Goal: Check status: Check status

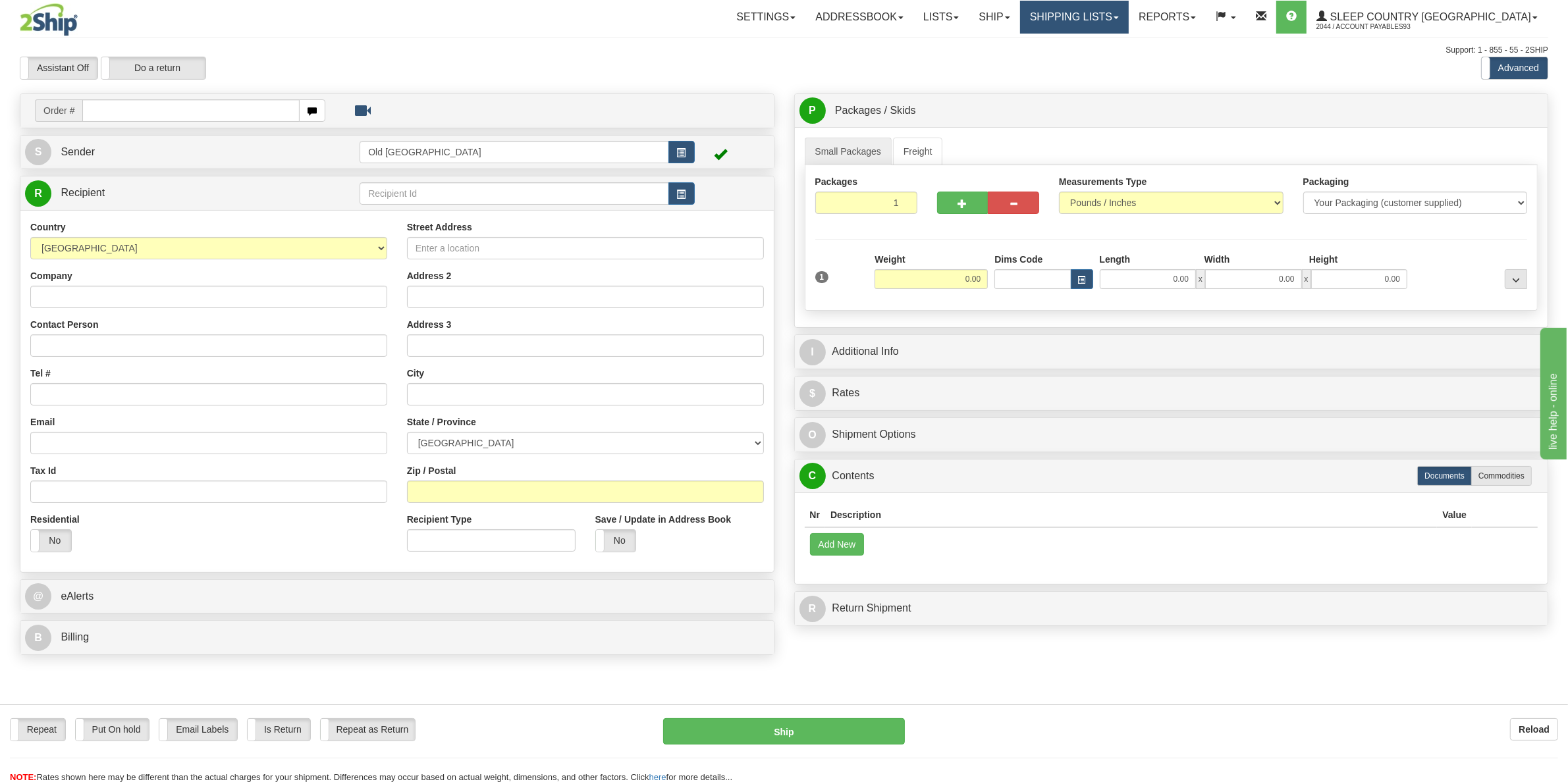
click at [1129, 20] on link "Shipping lists" at bounding box center [1074, 17] width 108 height 33
click at [1115, 61] on span "Search Shipment History" at bounding box center [1064, 63] width 102 height 11
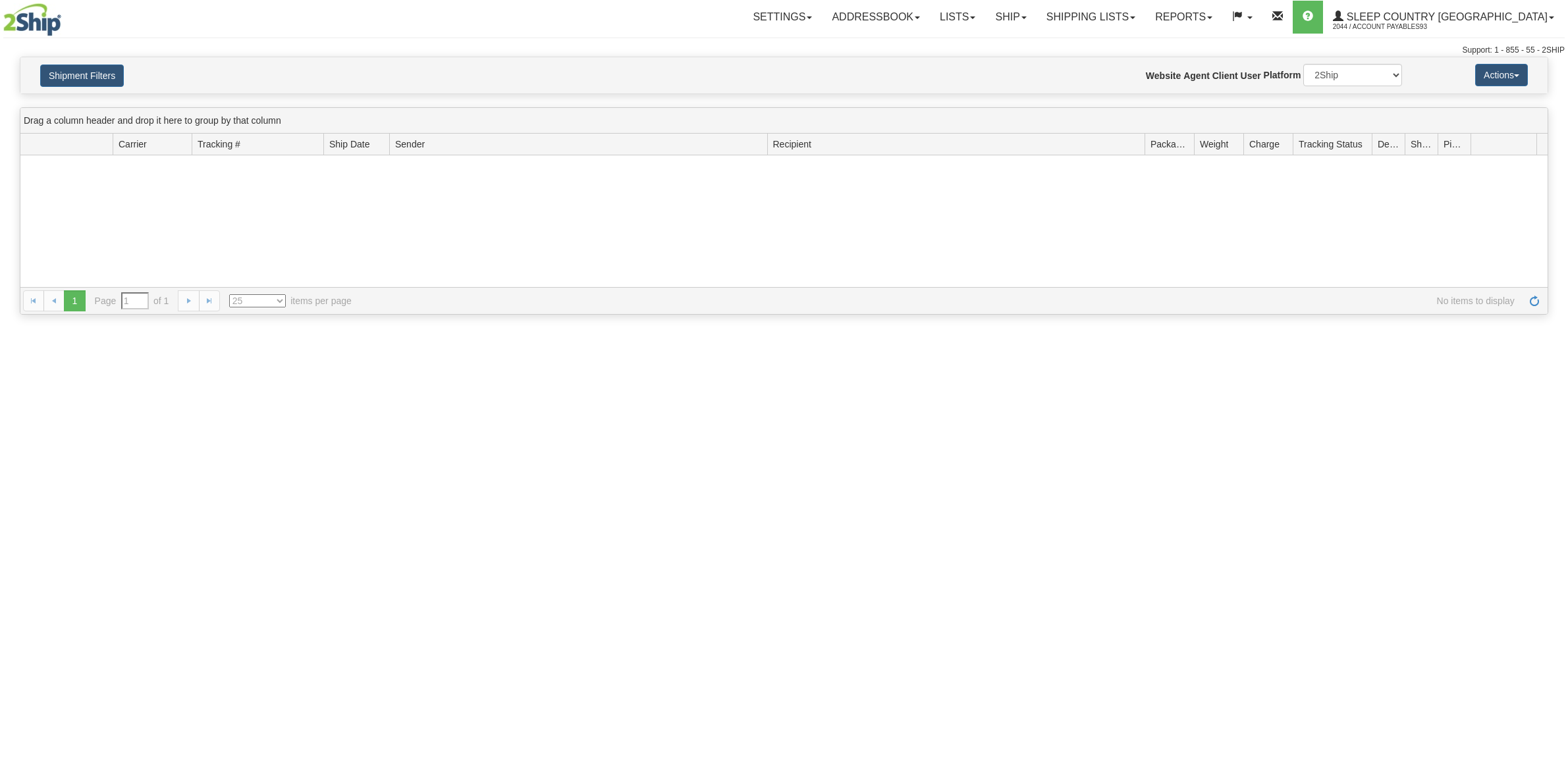
type input "From [DATE] To [DATE]"
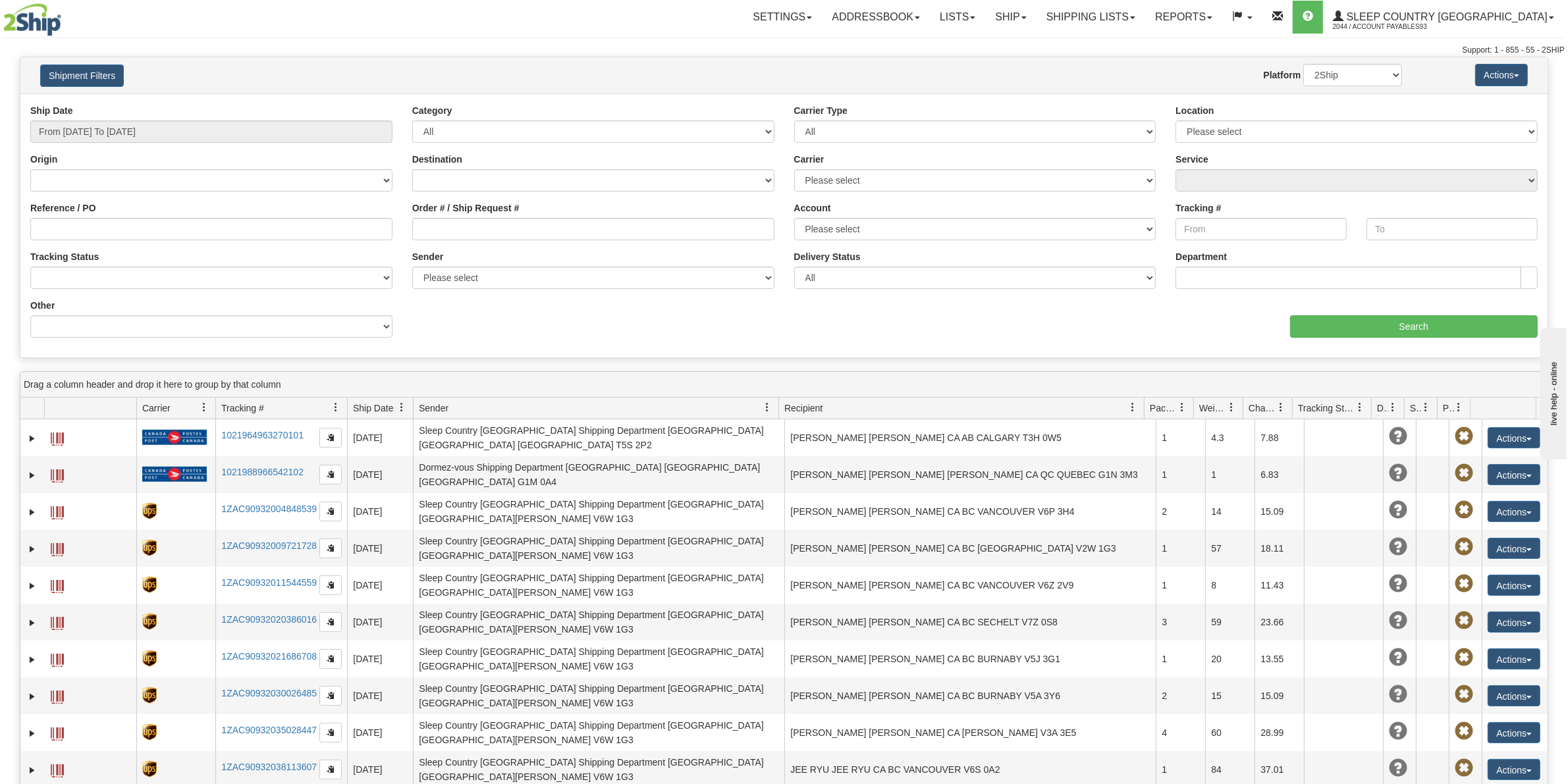
click at [412, 306] on div "Value" at bounding box center [593, 303] width 382 height 10
click at [118, 222] on input "Reference / PO" at bounding box center [211, 229] width 362 height 22
paste input "9002H766991"
type input "9002H766991"
click at [1378, 334] on input "Search" at bounding box center [1414, 326] width 248 height 22
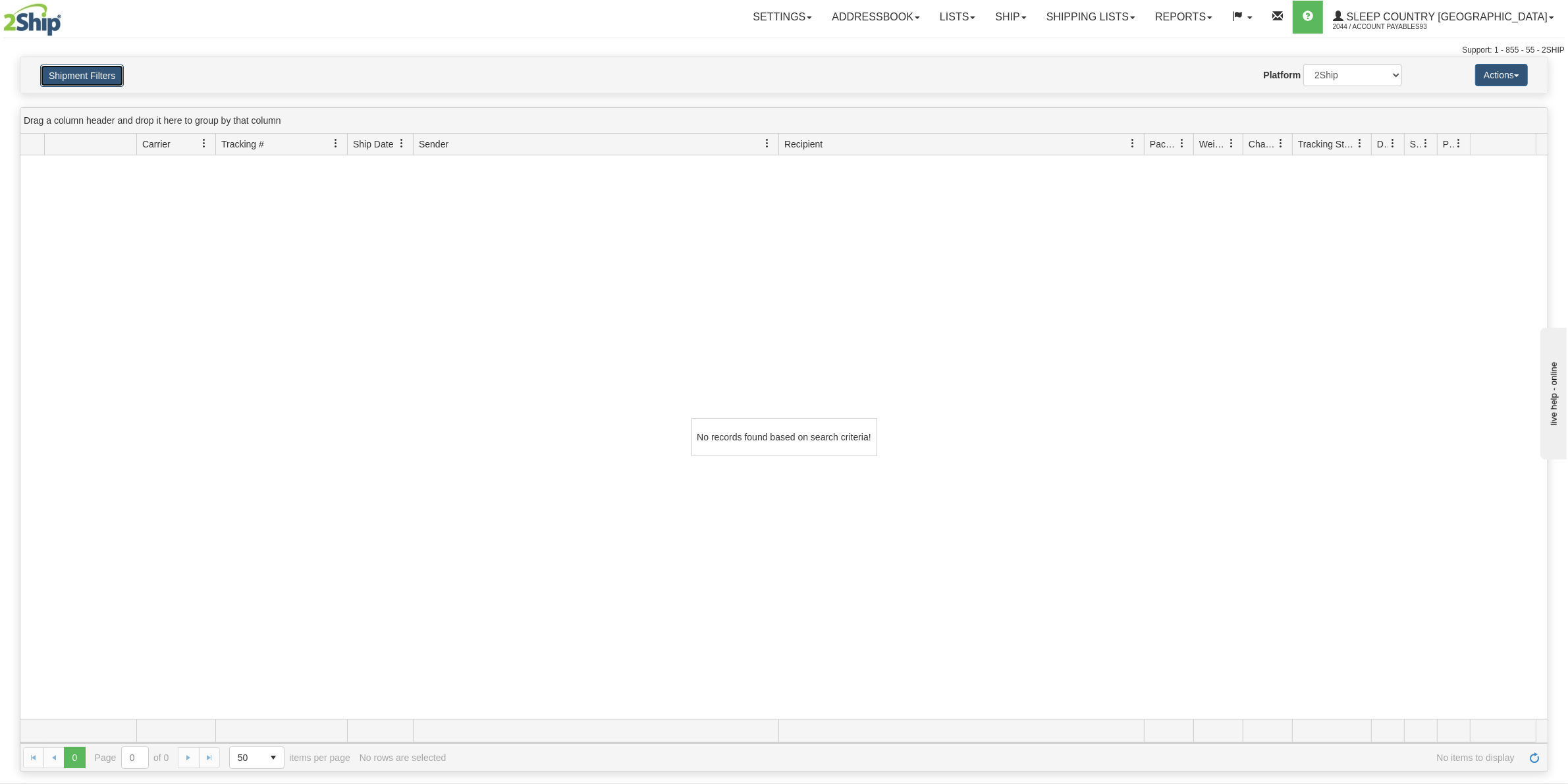
click at [81, 76] on button "Shipment Filters" at bounding box center [82, 76] width 84 height 22
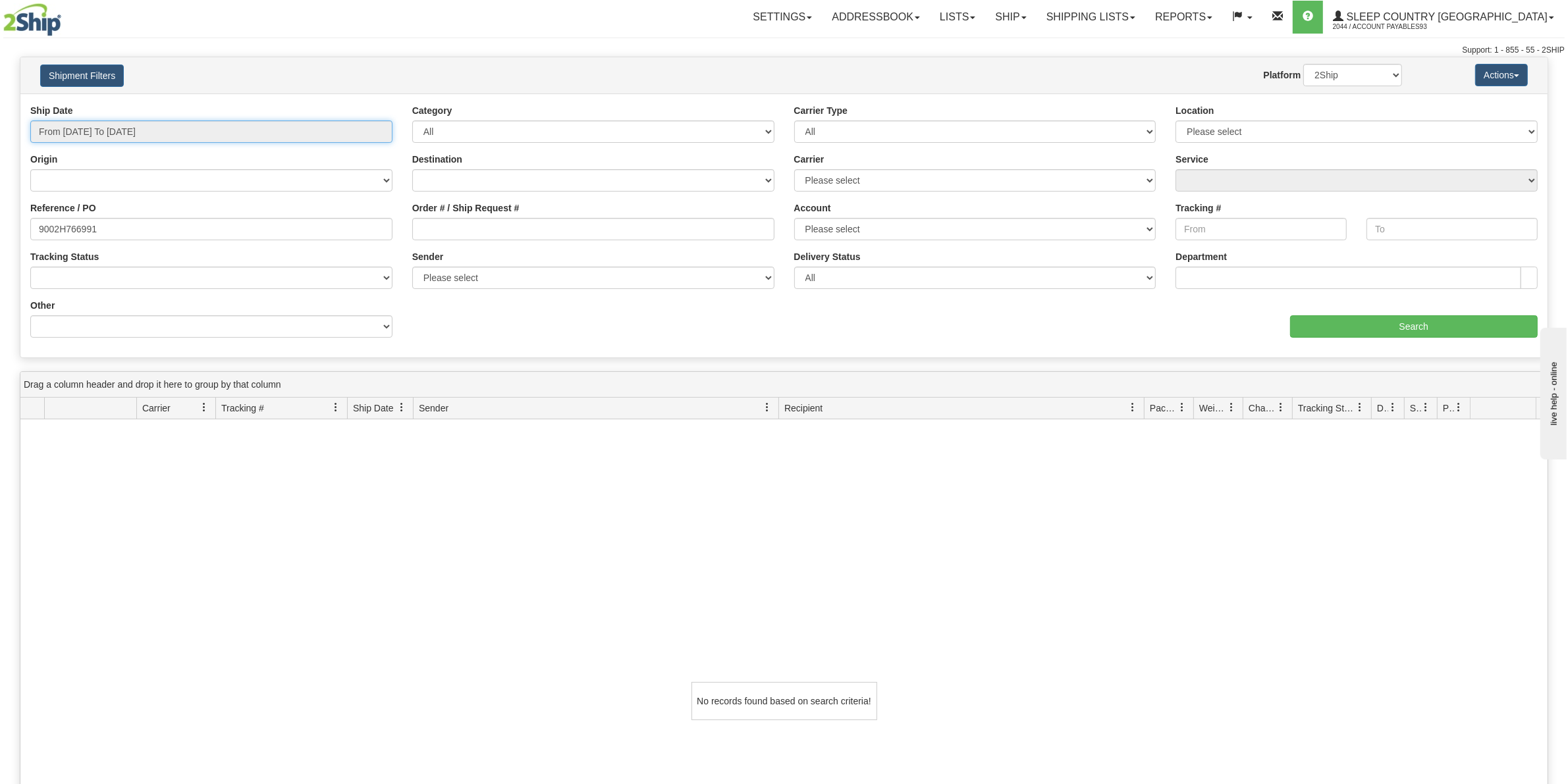
click at [191, 133] on input "From 08/25/2025 To 08/26/2025" at bounding box center [211, 131] width 362 height 22
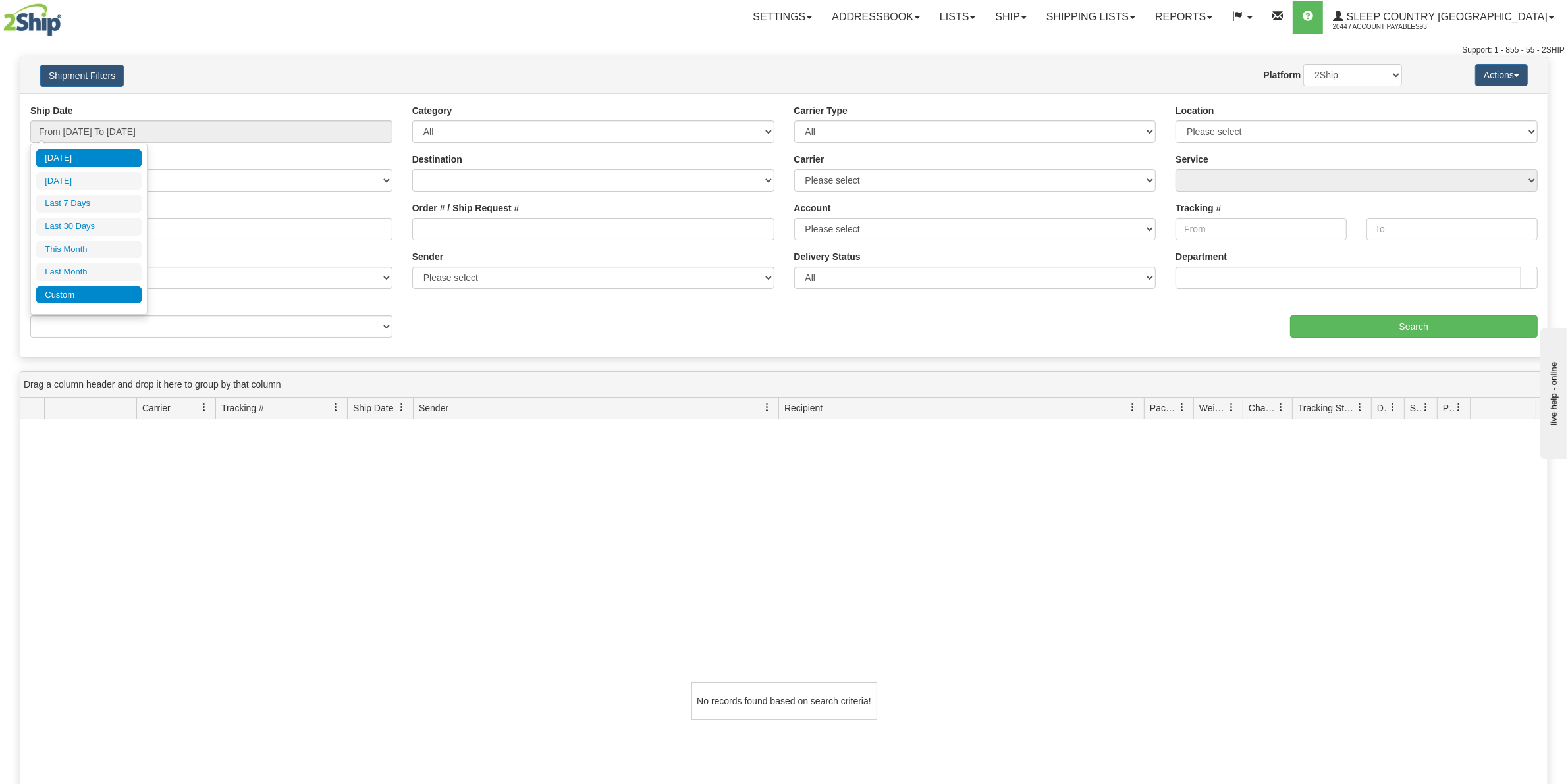
click at [64, 289] on li "Custom" at bounding box center [89, 295] width 105 height 18
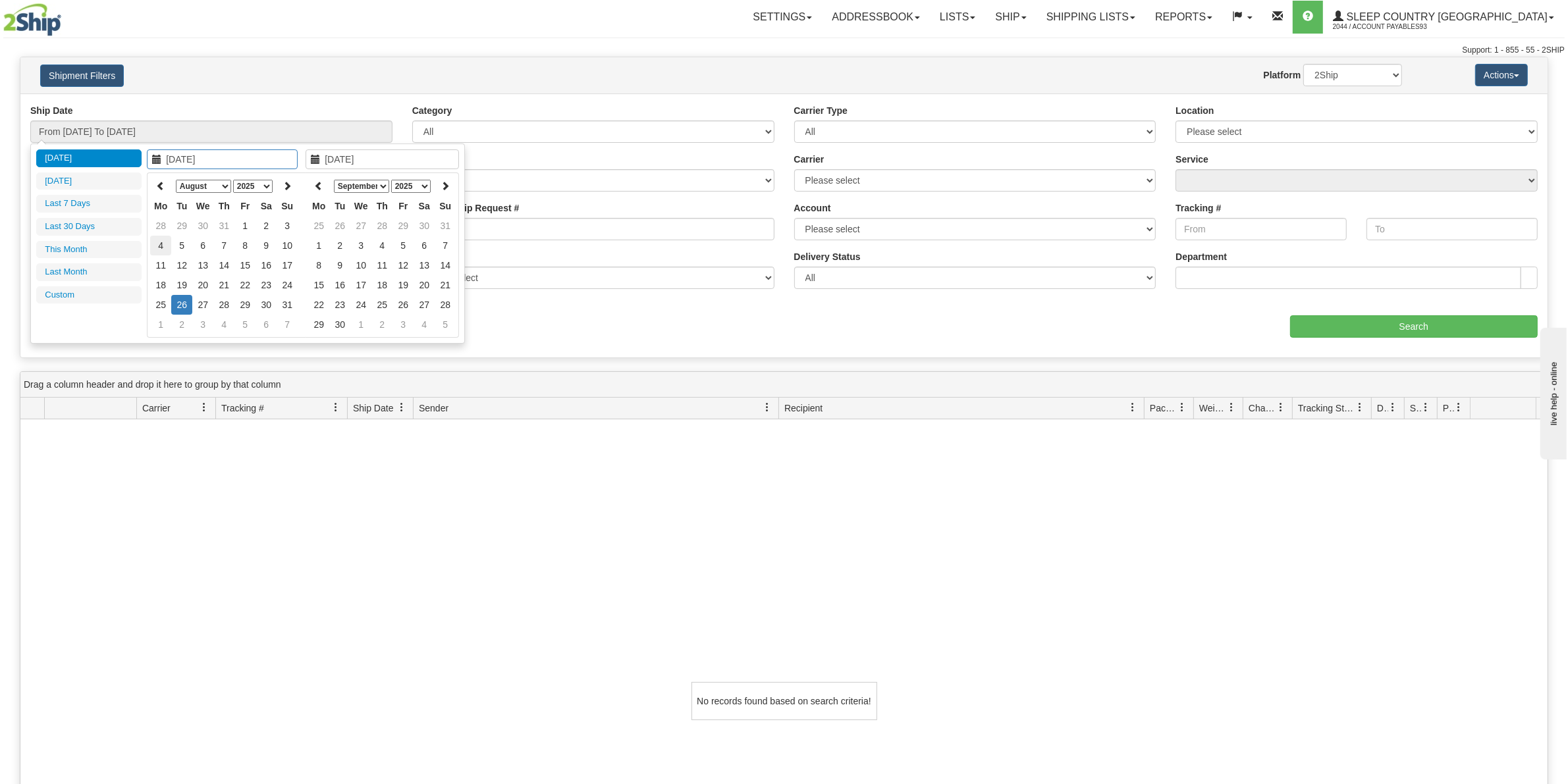
type input "07/01/2025"
type input "07/31/2025"
type input "[DATE]"
click at [159, 185] on icon at bounding box center [161, 186] width 9 height 9
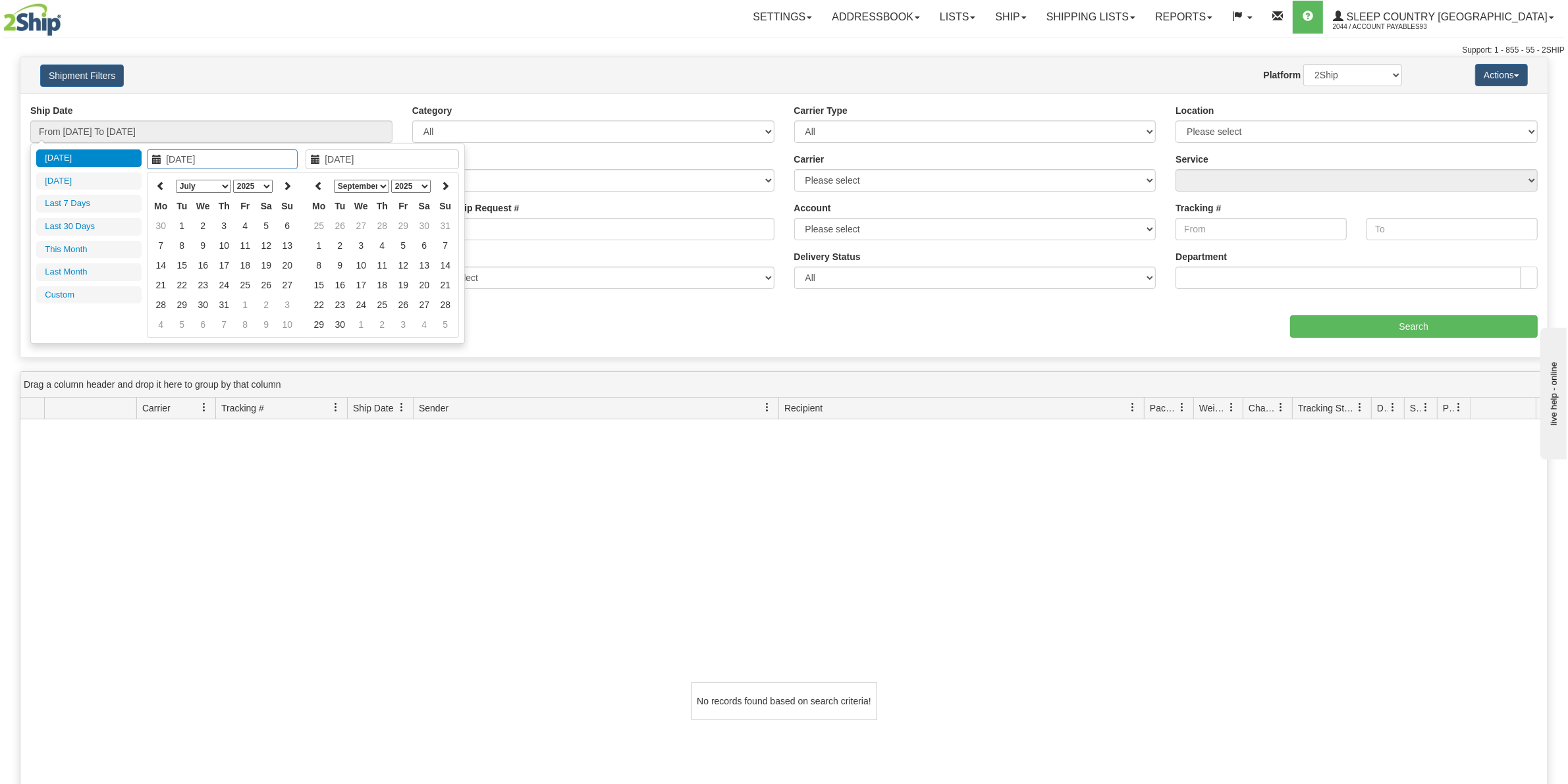
click at [159, 185] on icon at bounding box center [161, 186] width 9 height 9
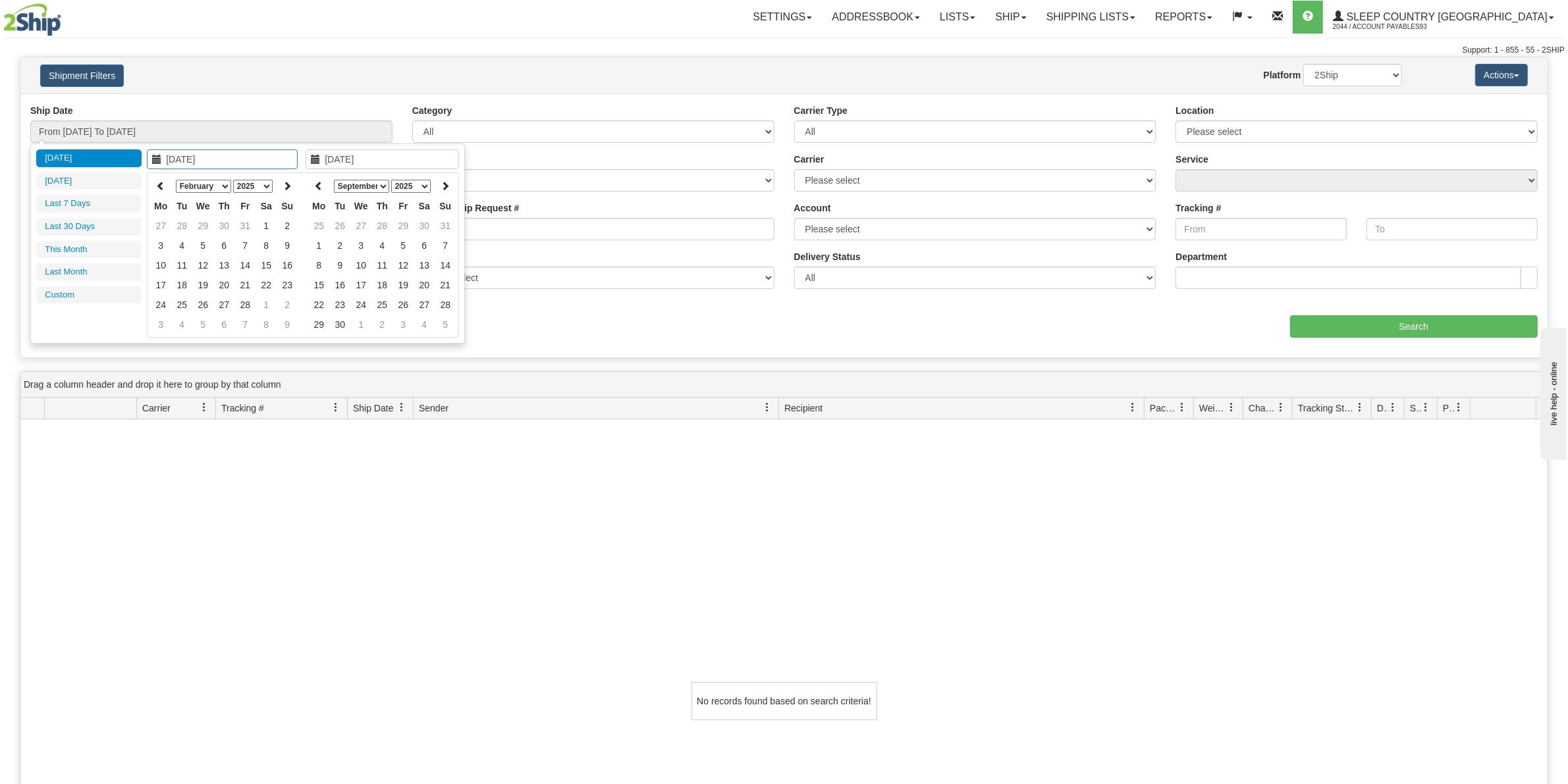
click at [159, 185] on icon at bounding box center [161, 186] width 9 height 9
type input "01/01/2025"
click at [205, 226] on td "1" at bounding box center [203, 226] width 21 height 20
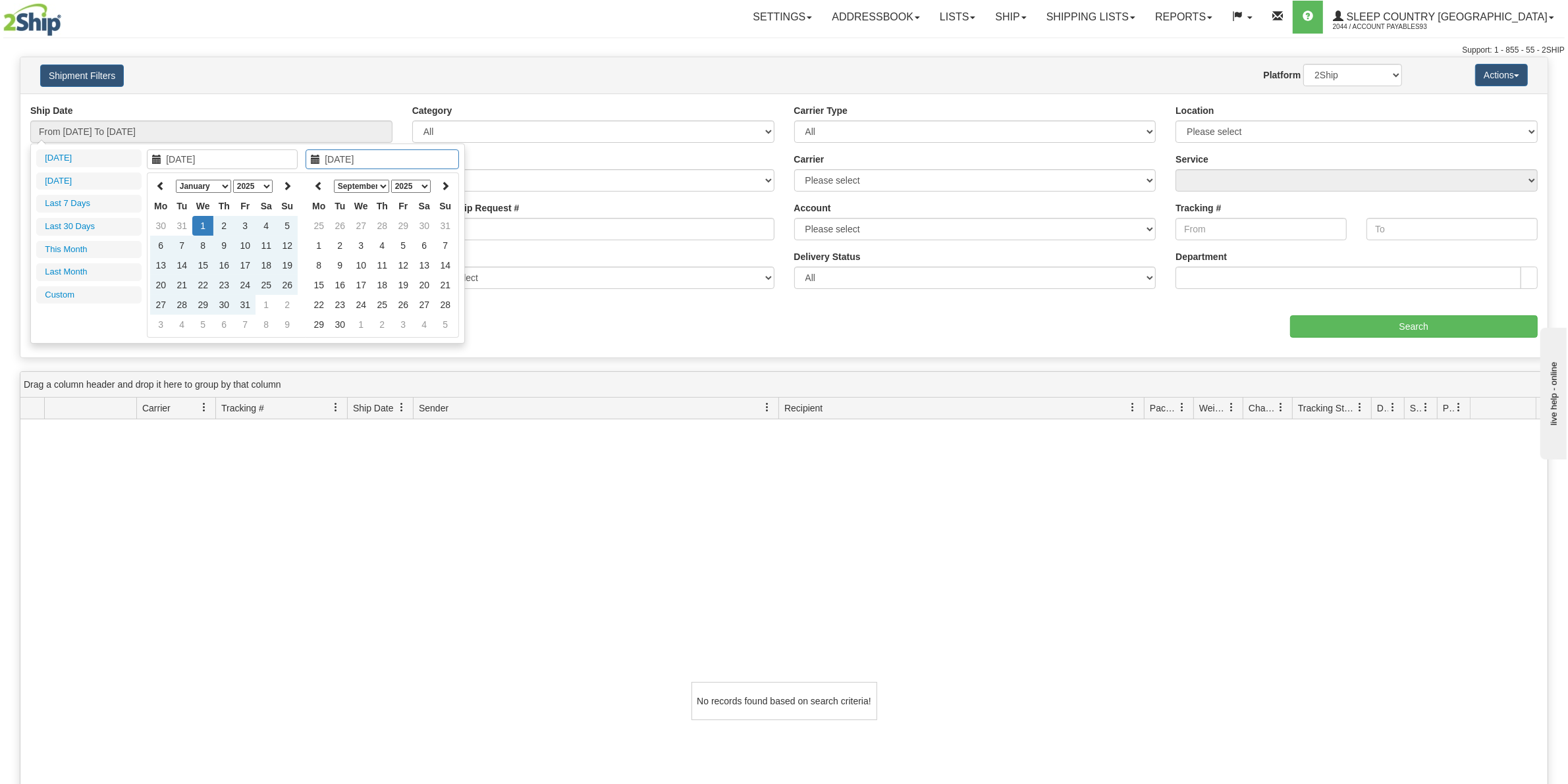
click at [381, 188] on select "January February March April May June July August September October November De…" at bounding box center [361, 186] width 56 height 13
type input "[DATE]"
click at [344, 304] on td "26" at bounding box center [340, 304] width 21 height 20
type input "From 01/01/2025 To 08/26/2025"
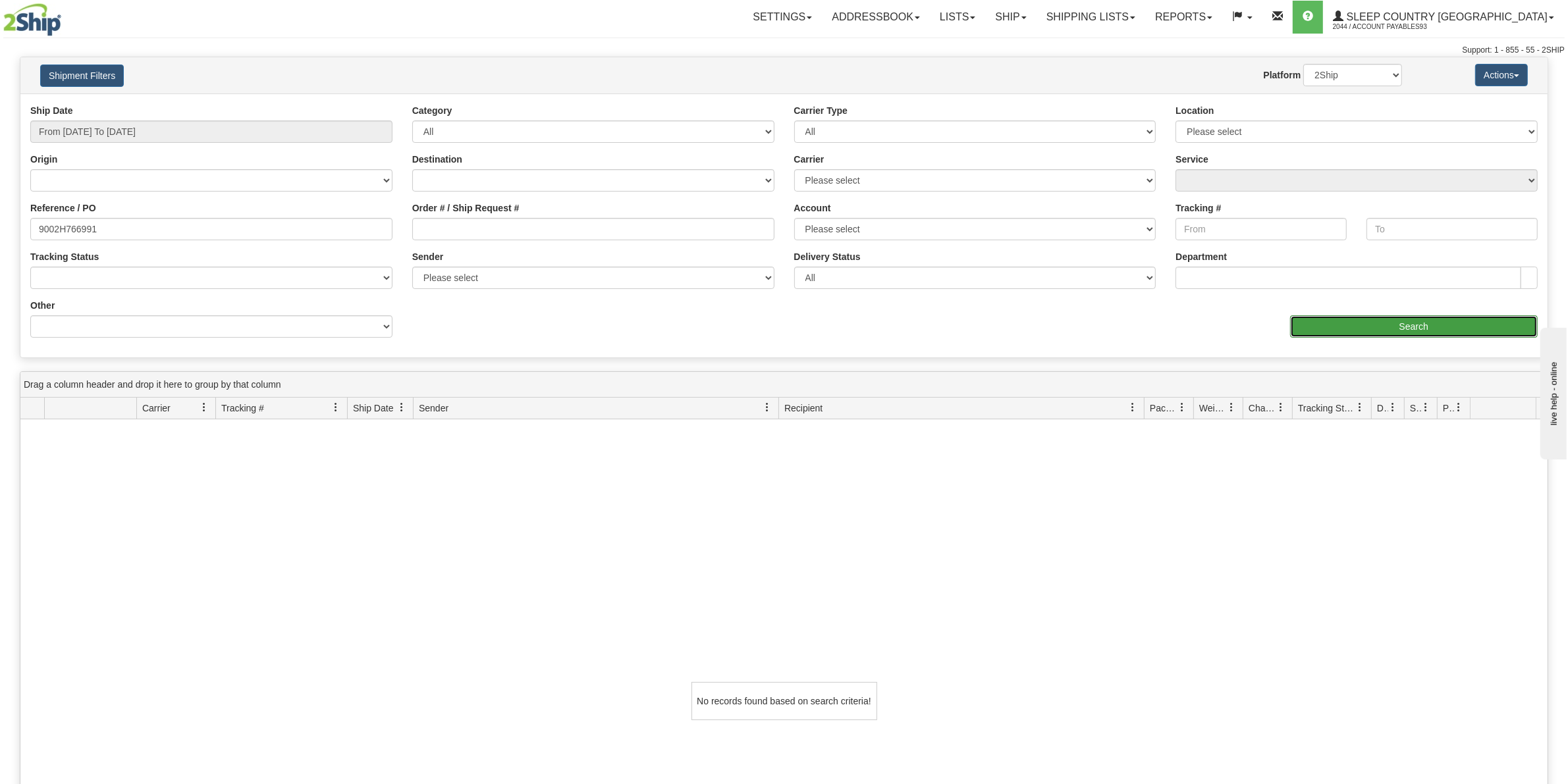
click at [1398, 330] on input "Search" at bounding box center [1414, 326] width 248 height 22
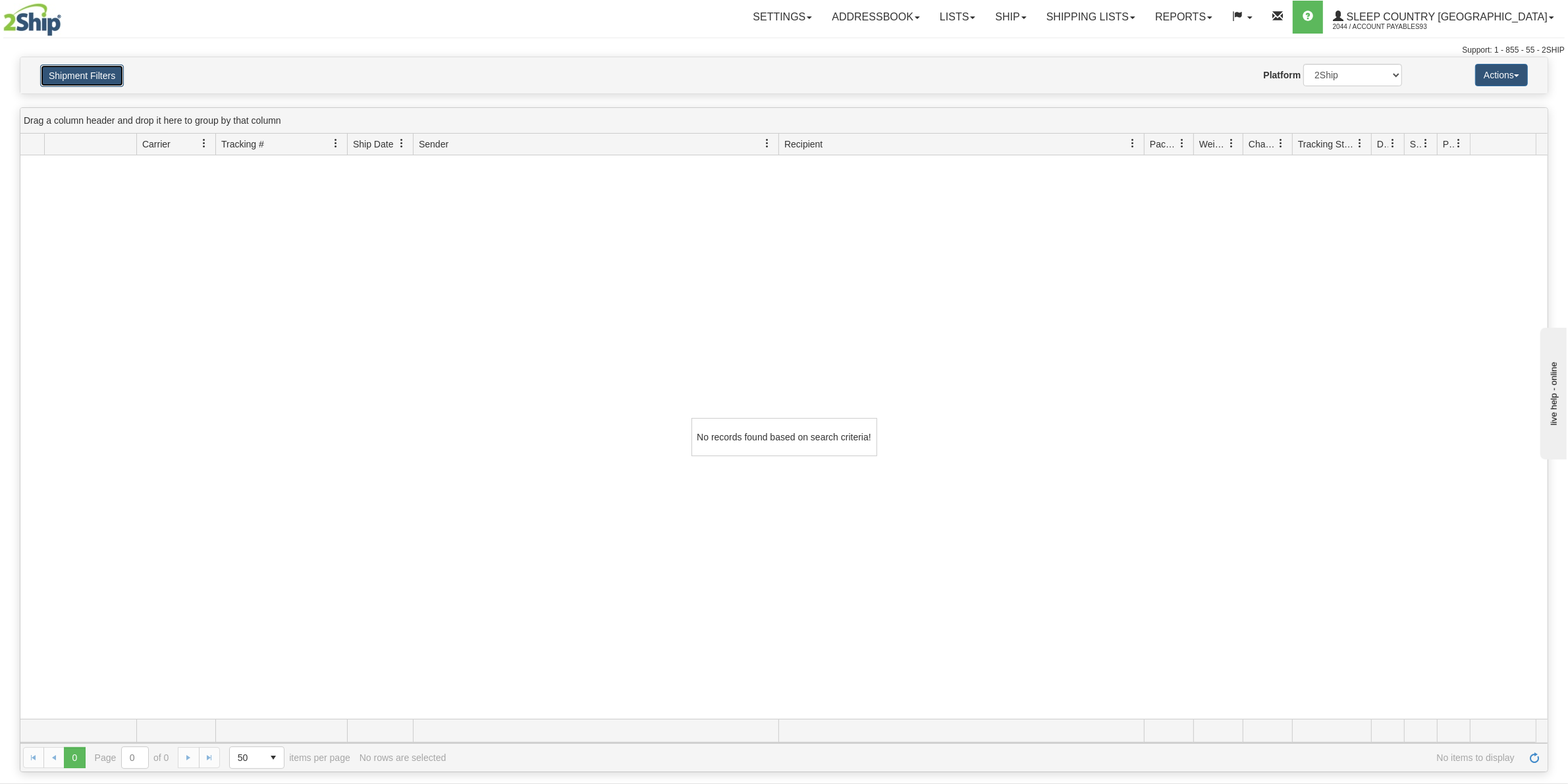
click at [81, 77] on button "Shipment Filters" at bounding box center [82, 76] width 84 height 22
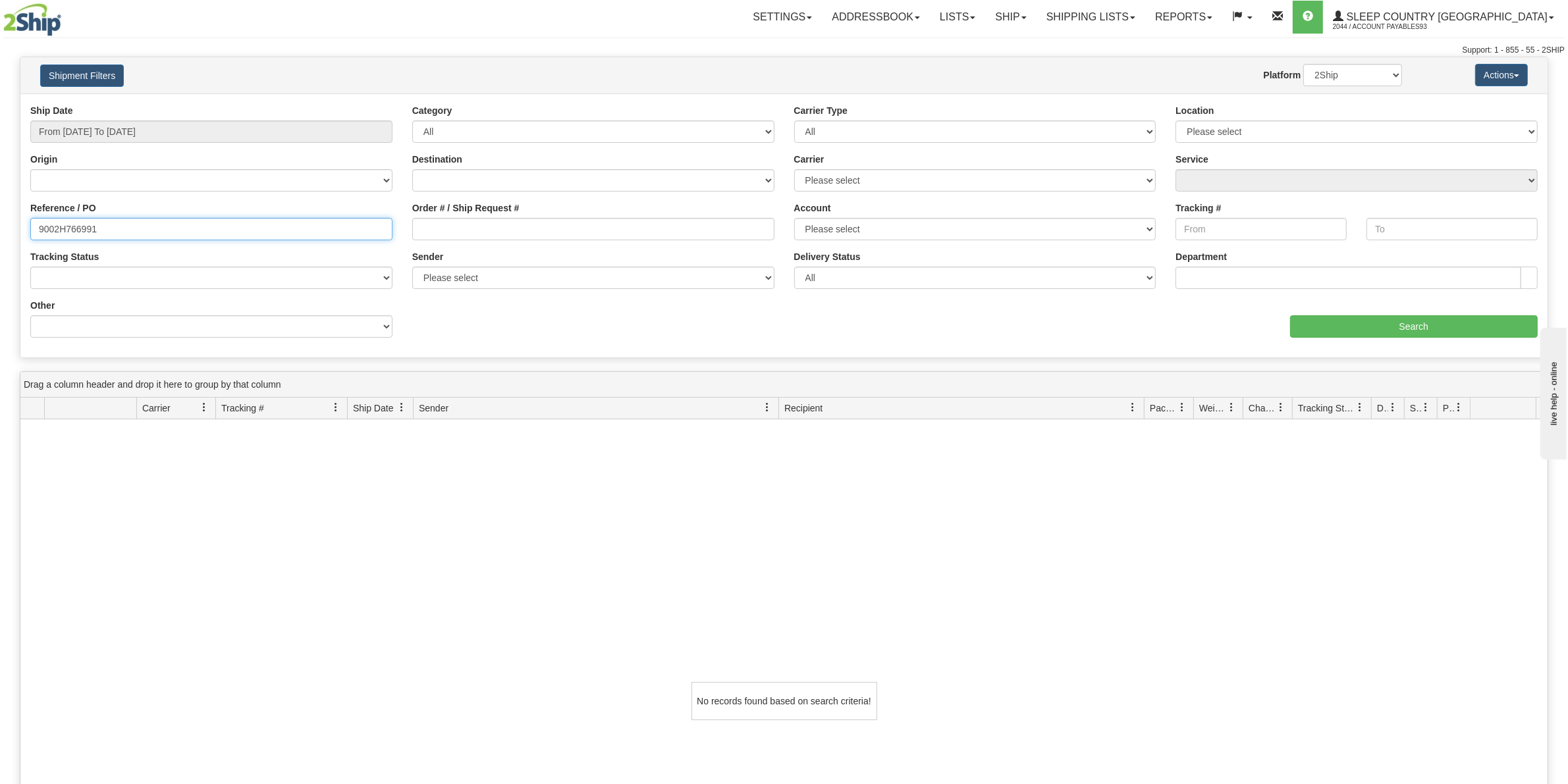
drag, startPoint x: 142, startPoint y: 231, endPoint x: -67, endPoint y: 216, distance: 209.5
click at [0, 216] on html "Upgrade Account Cancel Toggle navigation Settings New Senders" at bounding box center [784, 392] width 1568 height 784
click at [468, 226] on input "Order # / Ship Request #" at bounding box center [593, 229] width 362 height 22
paste input "9002H766991"
type input "9002H766991"
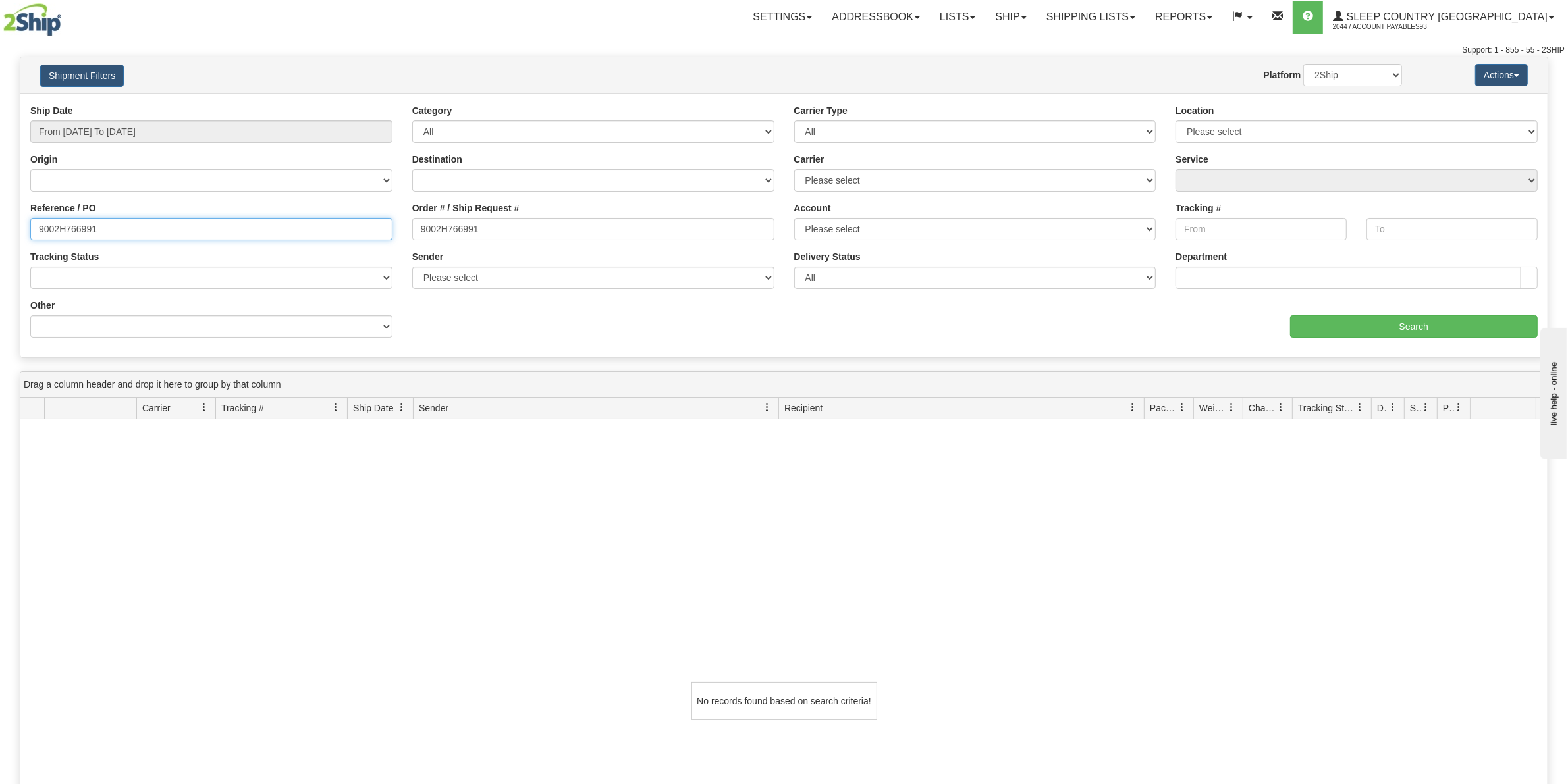
drag, startPoint x: 113, startPoint y: 223, endPoint x: -20, endPoint y: 216, distance: 133.2
click at [0, 216] on html "Upgrade Account Cancel Toggle navigation Settings New Senders" at bounding box center [784, 392] width 1568 height 784
click at [1416, 328] on input "Search" at bounding box center [1414, 326] width 248 height 22
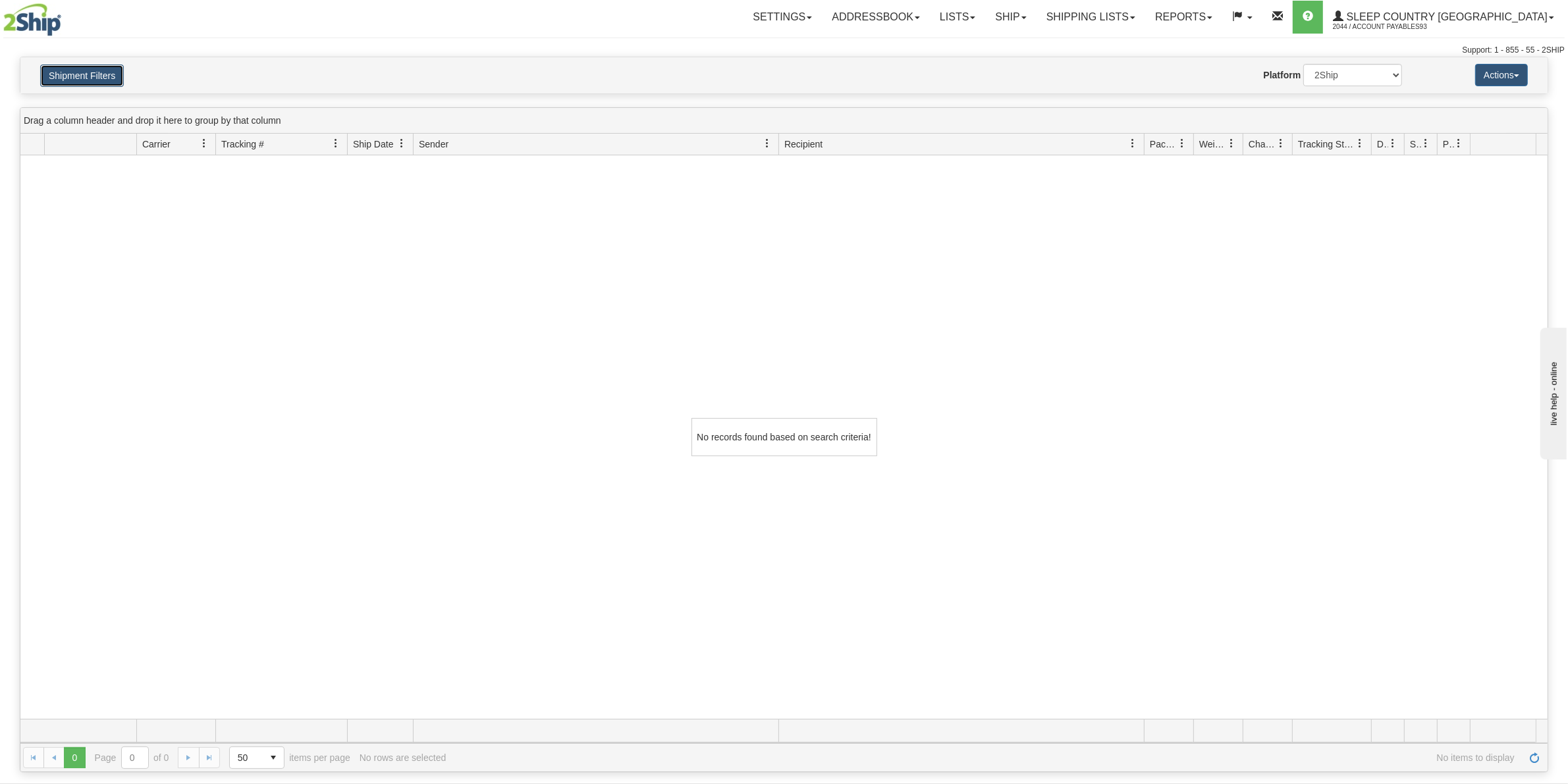
click at [94, 69] on button "Shipment Filters" at bounding box center [82, 76] width 84 height 22
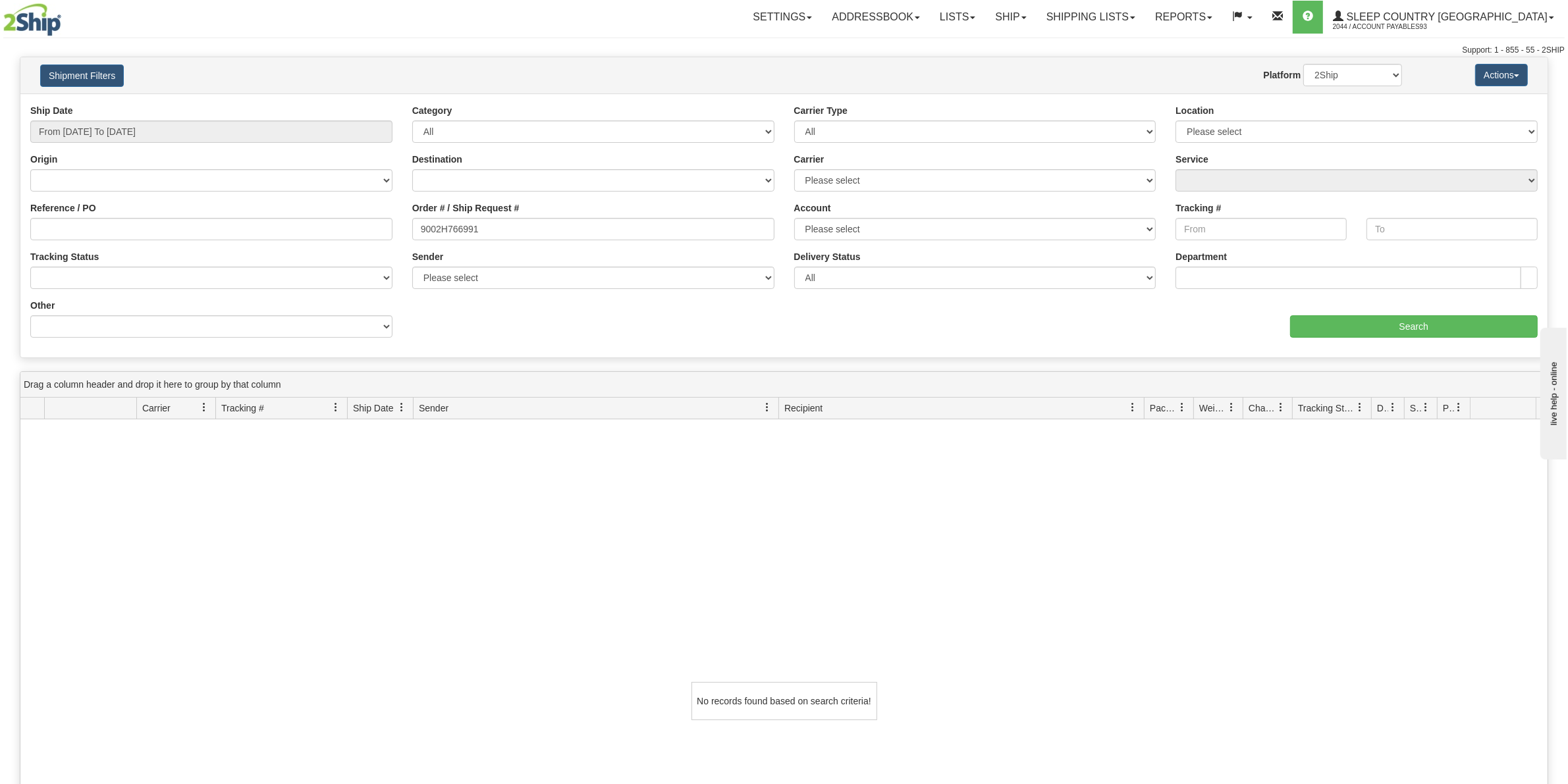
click at [488, 314] on div "Ship Date From 01/01/2025 To 08/26/2025 Category All Inbound Outbound Carrier T…" at bounding box center [784, 225] width 1527 height 244
click at [768, 279] on select "Please select Sleep Country Canada, Account Payables93 , (CA) Sleep Country Can…" at bounding box center [593, 278] width 362 height 22
click at [1150, 132] on select "All Most Common Small Package (Parcel / Courier) International Less Than Truckl…" at bounding box center [975, 131] width 362 height 22
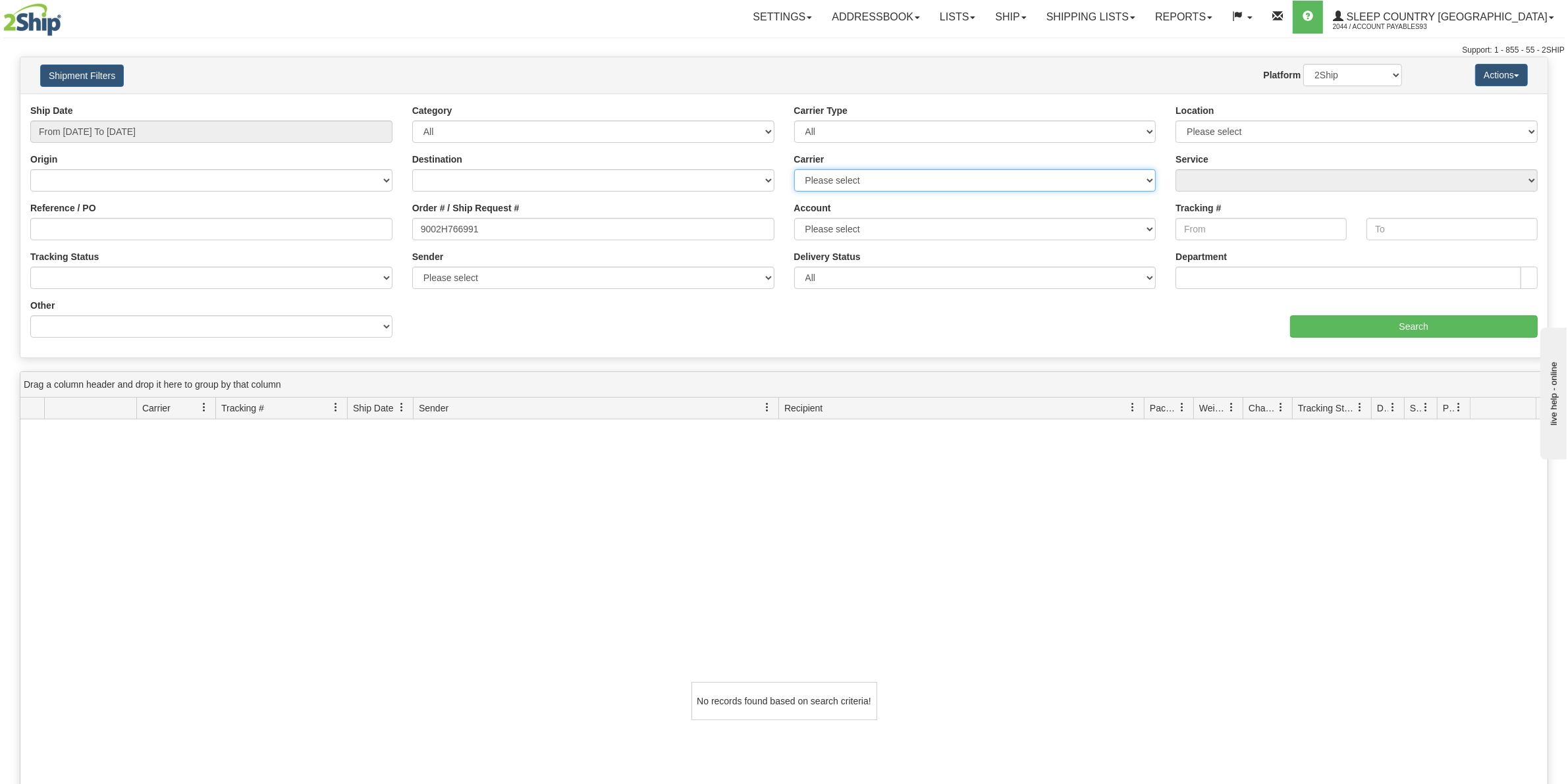
click at [1147, 181] on select "Please select Canada Post Canpar FedEx Express® My Carrier Purolator UPS" at bounding box center [975, 180] width 362 height 22
click at [1146, 227] on select "Please select Canada Post 300 Purolator Sleep Country Canada Post 98 Canada Pos…" at bounding box center [975, 229] width 362 height 22
click at [1147, 275] on select "All Unknown On Time Late" at bounding box center [975, 278] width 362 height 22
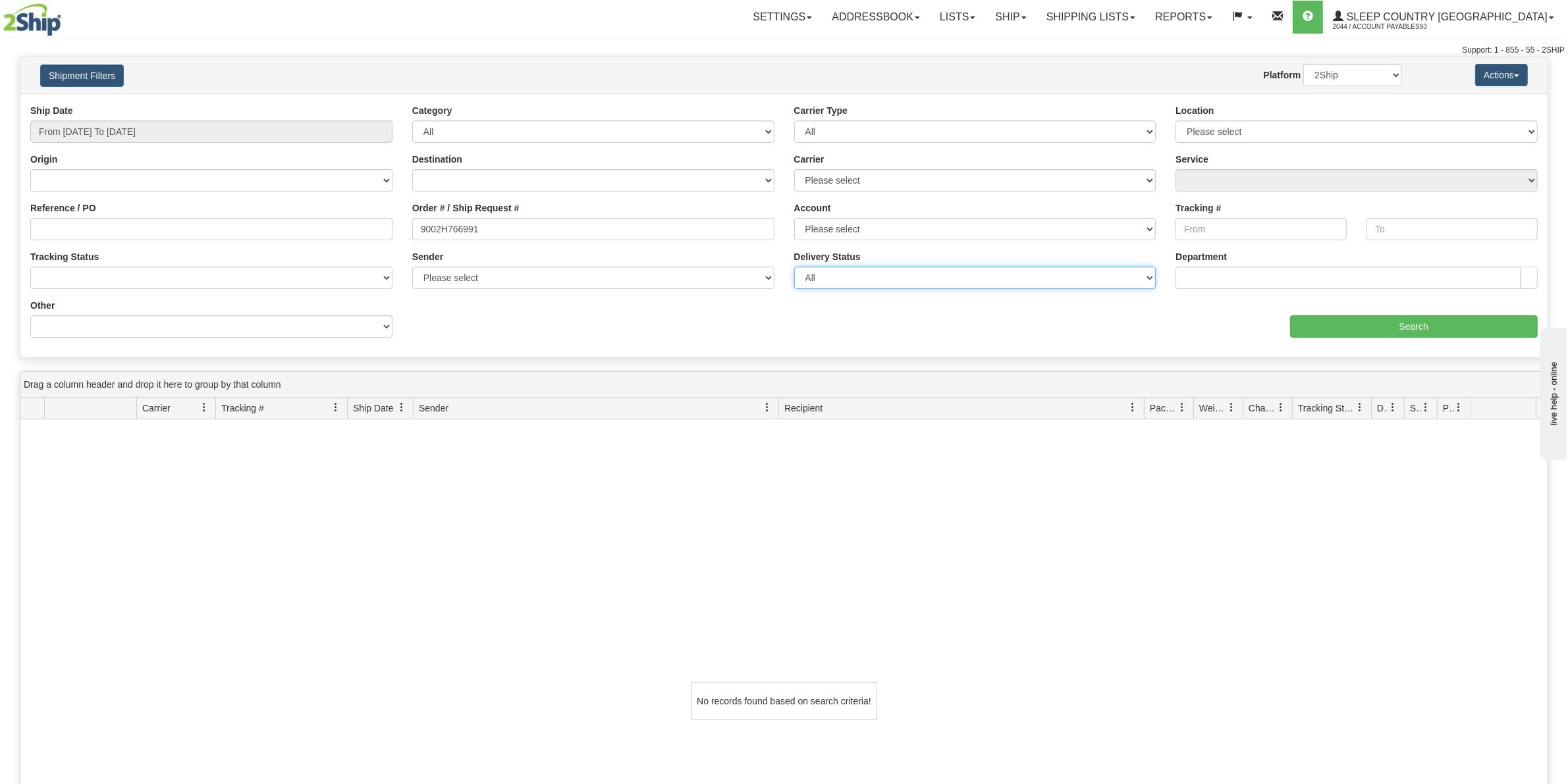
click at [1147, 275] on select "All Unknown On Time Late" at bounding box center [975, 278] width 362 height 22
click at [1528, 133] on select "Please select Old Toronto DC 921 922 93 94 97 390 915 916 98 902 95 96 90 91 92…" at bounding box center [1357, 131] width 362 height 22
click at [489, 227] on input "9002H766991" at bounding box center [593, 229] width 362 height 22
drag, startPoint x: 489, startPoint y: 227, endPoint x: 400, endPoint y: 227, distance: 89.0
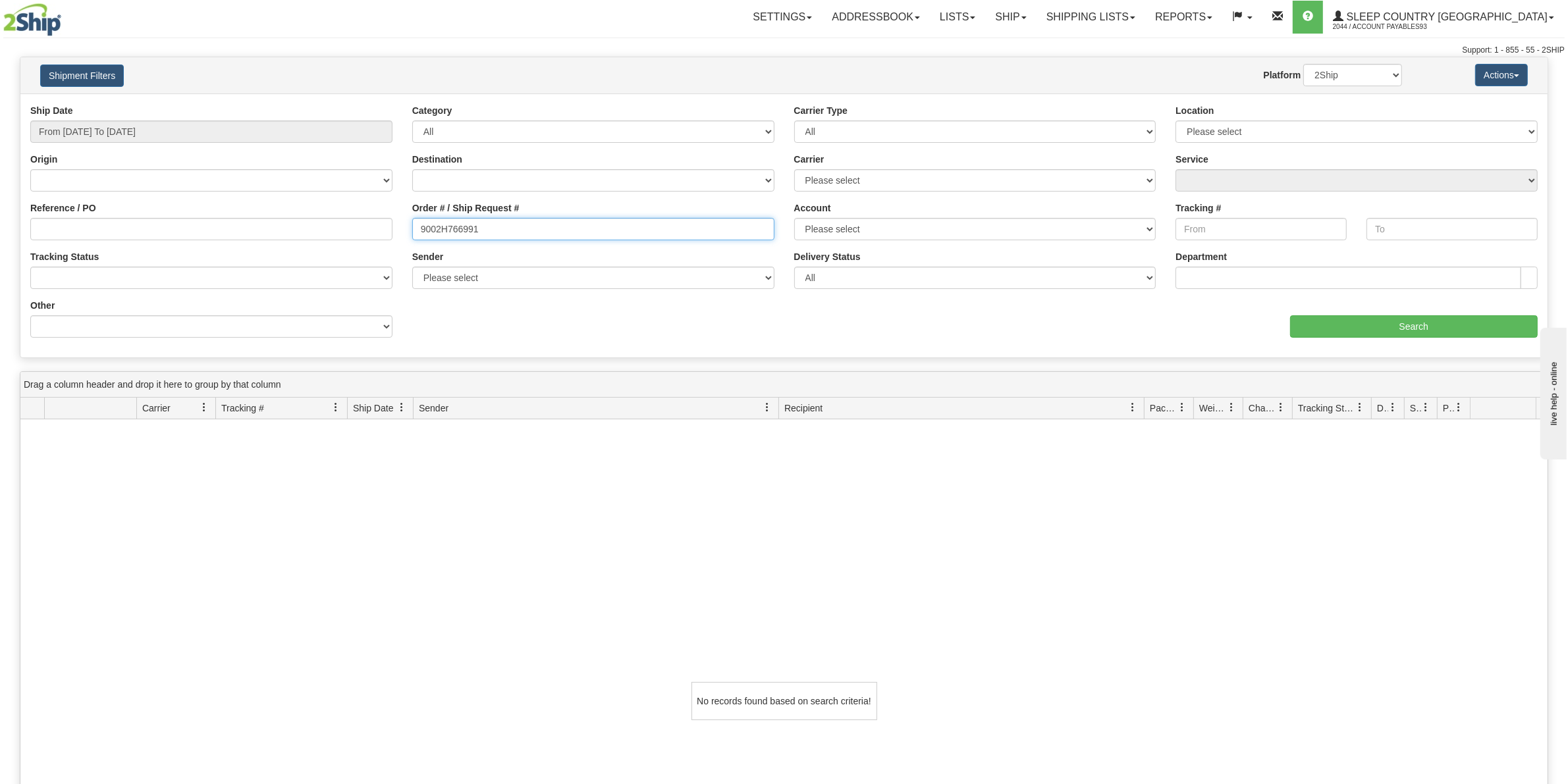
click at [400, 104] on div "Reference / PO Order # / Ship Request # 9002H766991 Account Please select Canad…" at bounding box center [784, 104] width 1527 height 0
click at [1207, 231] on input "Tracking #" at bounding box center [1261, 229] width 171 height 22
paste input "9002H766991"
type input "9002H766991"
drag, startPoint x: 528, startPoint y: 221, endPoint x: 343, endPoint y: 225, distance: 185.0
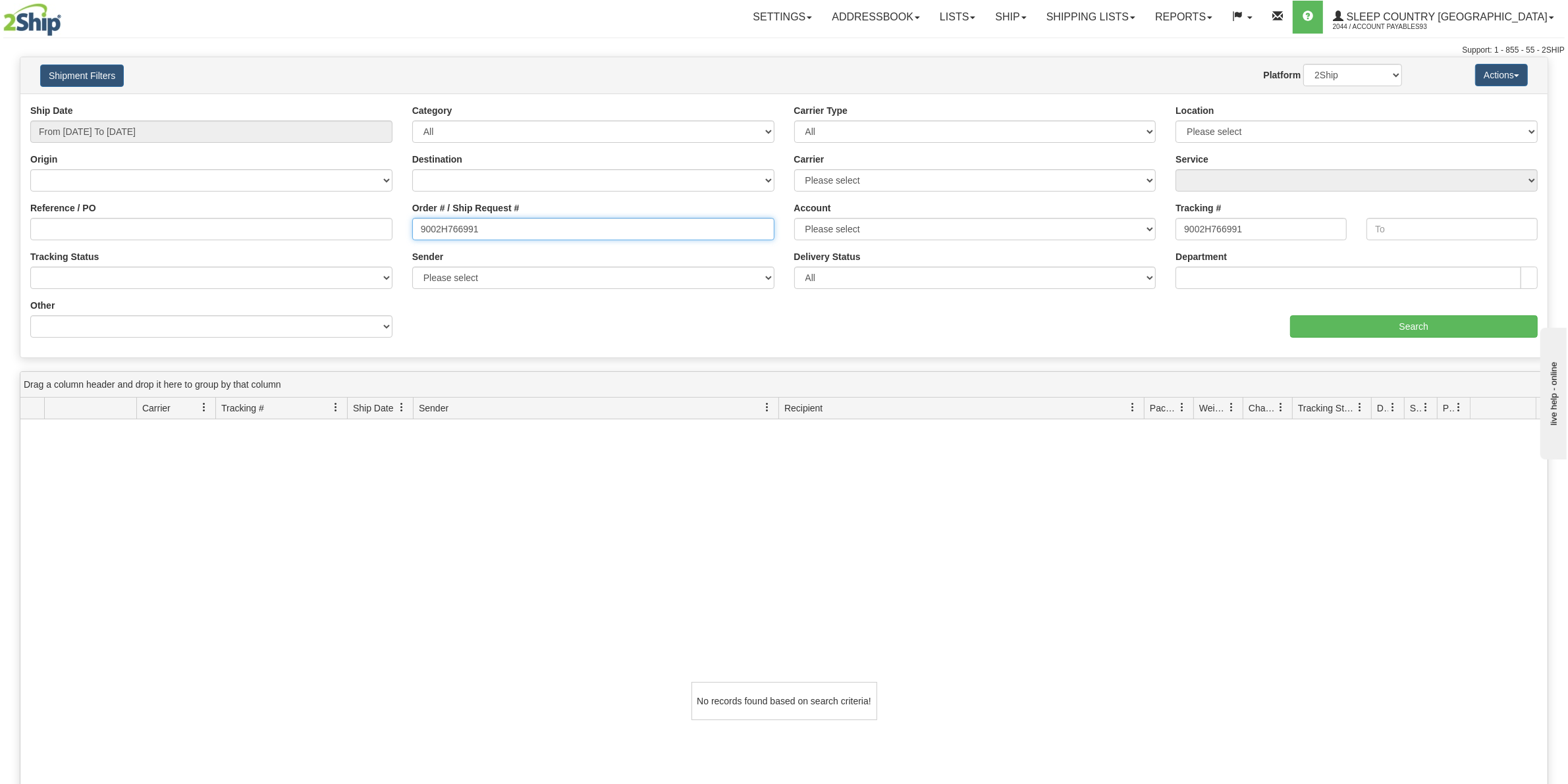
click at [343, 104] on div "Reference / PO Order # / Ship Request # 9002H766991 Account Please select Canad…" at bounding box center [784, 104] width 1527 height 0
click at [1391, 326] on input "Search" at bounding box center [1414, 326] width 248 height 22
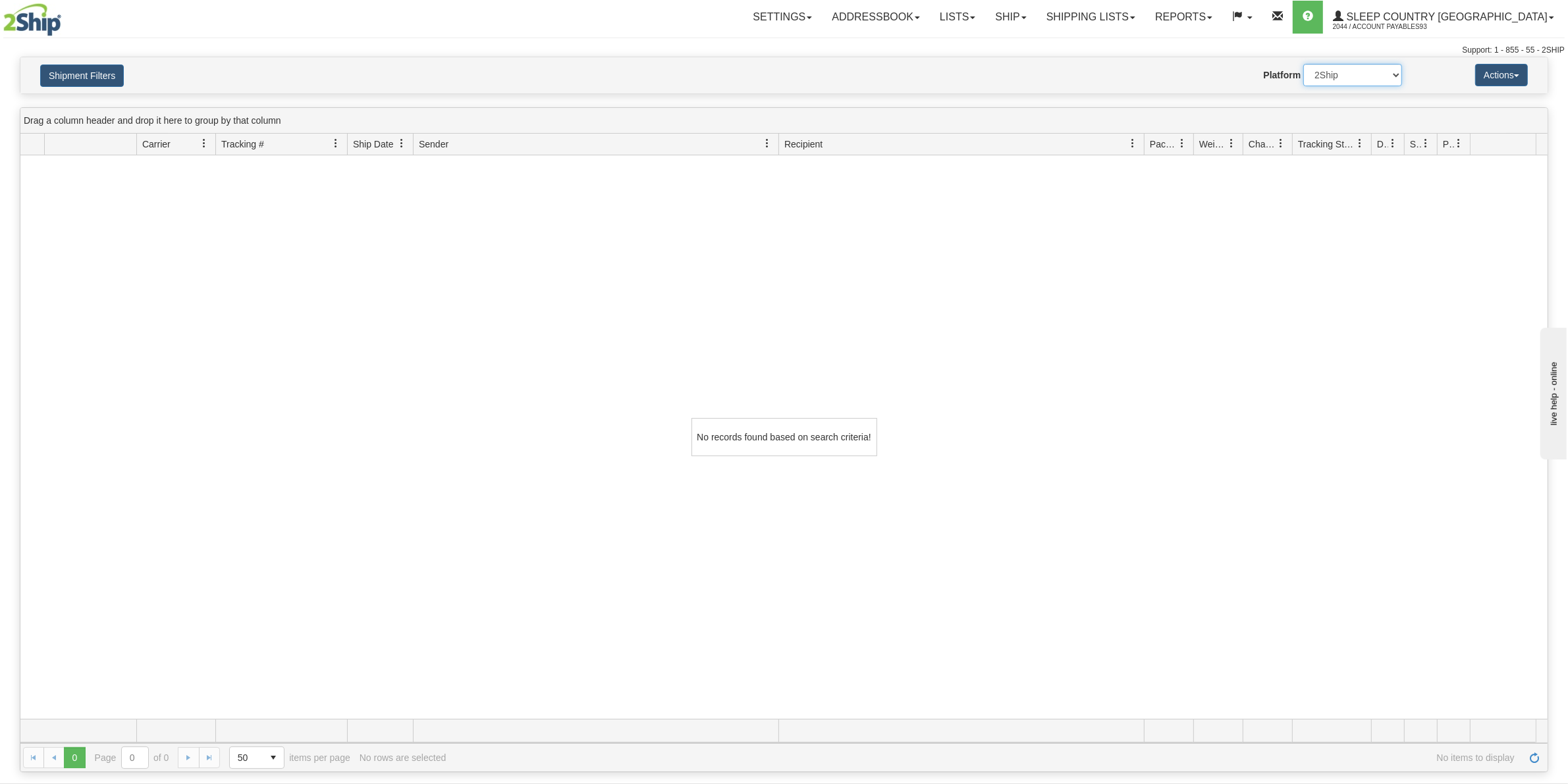
click at [1394, 76] on select "2Ship Imported" at bounding box center [1352, 75] width 98 height 22
click at [1370, 181] on div "No records found based on search criteria!" at bounding box center [784, 437] width 1527 height 564
click at [1495, 67] on button "Actions" at bounding box center [1501, 75] width 53 height 22
click at [1385, 287] on div "No records found based on search criteria!" at bounding box center [784, 437] width 1527 height 564
click at [77, 70] on button "Shipment Filters" at bounding box center [82, 76] width 84 height 22
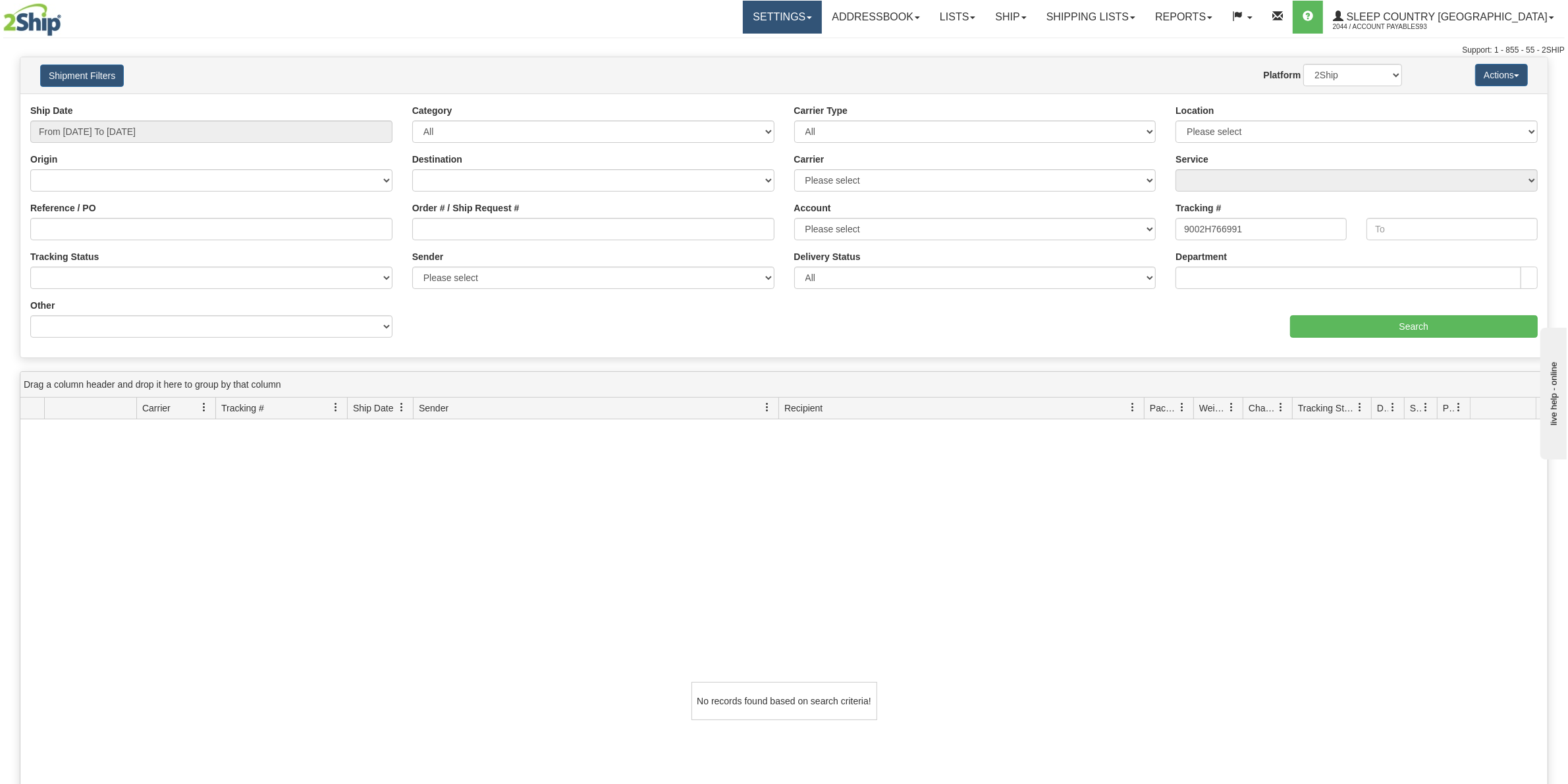
click at [822, 18] on link "Settings" at bounding box center [782, 17] width 79 height 33
click at [812, 17] on span at bounding box center [809, 18] width 5 height 3
